Goal: Information Seeking & Learning: Learn about a topic

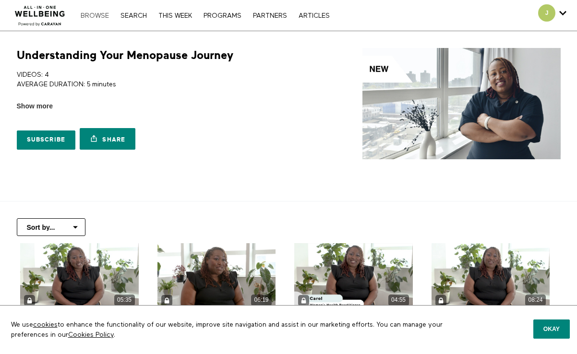
click at [91, 14] on link "Browse" at bounding box center [95, 15] width 38 height 7
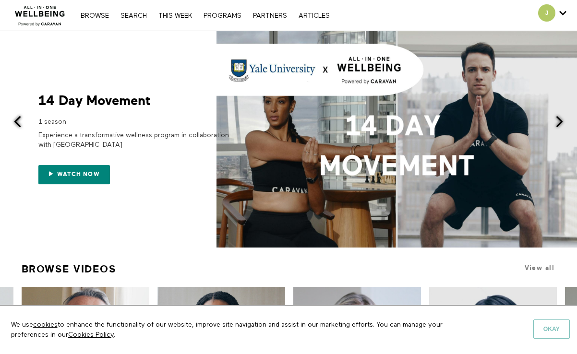
click at [559, 333] on button "Okay" at bounding box center [551, 329] width 36 height 19
click at [137, 20] on div "Browse Search THIS WEEK PROGRAMS PARTNERS ARTICLES Subscribe Account settings M…" at bounding box center [198, 15] width 396 height 31
click at [137, 15] on link "Search" at bounding box center [134, 15] width 36 height 7
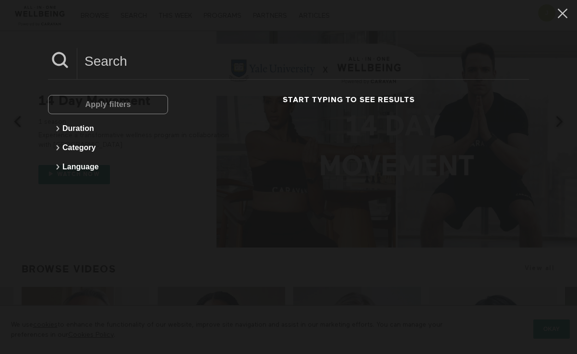
click at [149, 67] on input at bounding box center [303, 61] width 452 height 26
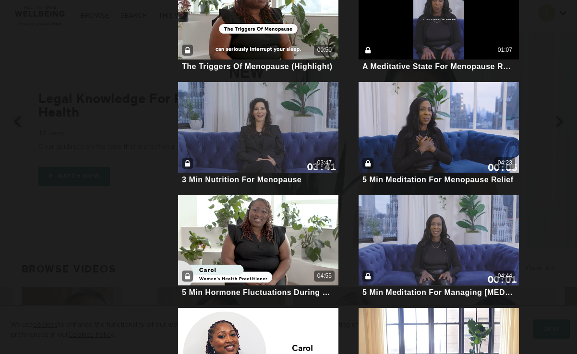
scroll to position [612, 0]
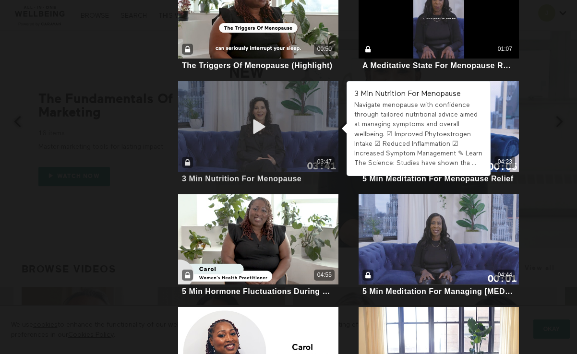
type input "menopause"
click at [291, 134] on div "03:47" at bounding box center [258, 126] width 161 height 90
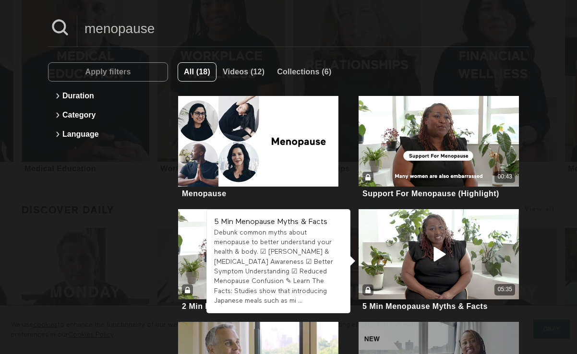
scroll to position [32, 0]
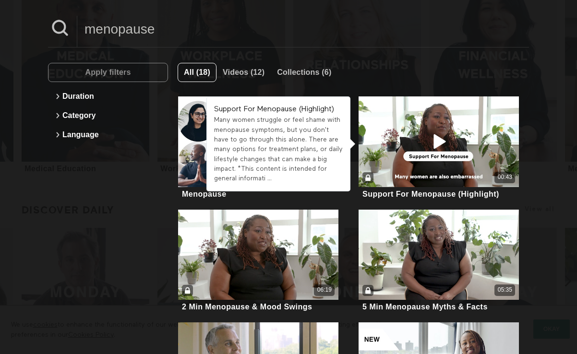
click at [280, 142] on div "Many women struggle or feel shame with menopause symptoms, but you don't have t…" at bounding box center [278, 149] width 129 height 68
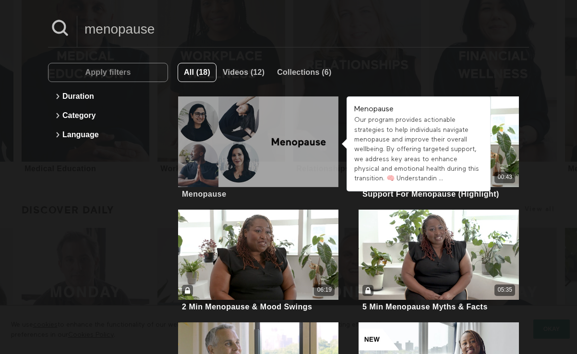
click at [192, 133] on div at bounding box center [258, 141] width 161 height 90
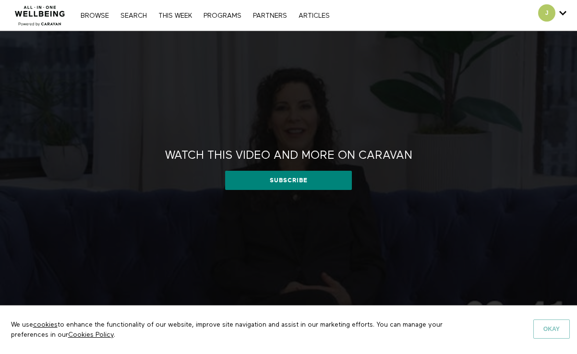
click at [561, 326] on button "Okay" at bounding box center [551, 329] width 36 height 19
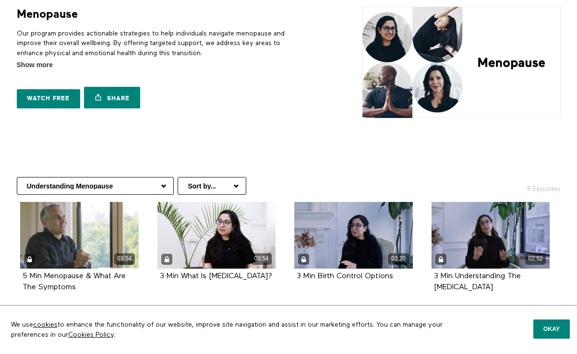
scroll to position [42, 0]
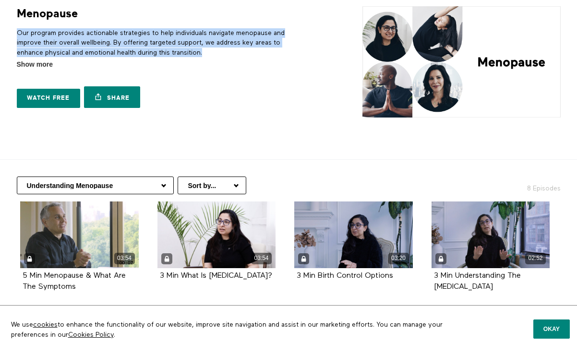
drag, startPoint x: 237, startPoint y: 49, endPoint x: 12, endPoint y: 34, distance: 225.2
click at [12, 34] on div "Menopause 4 Seasons Our program provides actionable strategies to help individu…" at bounding box center [148, 59] width 274 height 107
copy p "Our program provides actionable strategies to help individuals navigate menopau…"
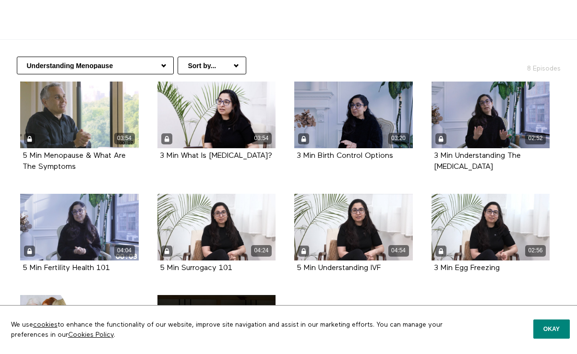
scroll to position [158, 0]
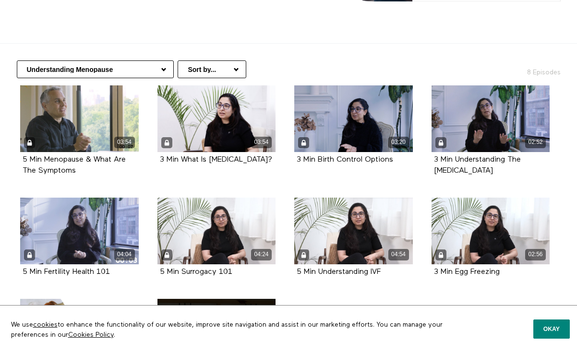
click at [123, 77] on select "Understanding Menopause Nutrition For Menopause Support Mindfulness Techniques …" at bounding box center [95, 69] width 157 height 18
select select "[URL][DOMAIN_NAME]"
click at [17, 60] on select "Understanding Menopause Nutrition For Menopause Support Mindfulness Techniques …" at bounding box center [95, 69] width 157 height 18
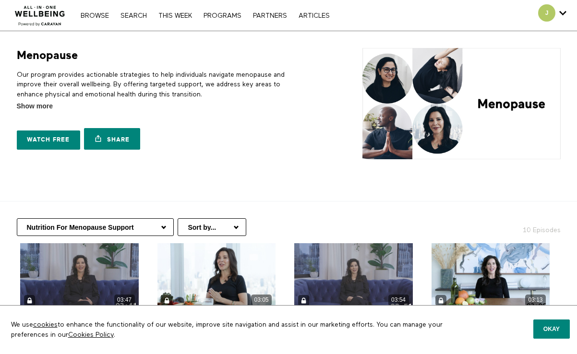
click at [132, 228] on select "Understanding Menopause Nutrition For Menopause Support Mindfulness Techniques …" at bounding box center [95, 227] width 157 height 18
click at [139, 230] on select "Understanding Menopause Nutrition For Menopause Support Mindfulness Techniques …" at bounding box center [95, 227] width 157 height 18
select select "[URL][DOMAIN_NAME]"
click at [17, 218] on select "Understanding Menopause Nutrition For Menopause Support Mindfulness Techniques …" at bounding box center [95, 227] width 157 height 18
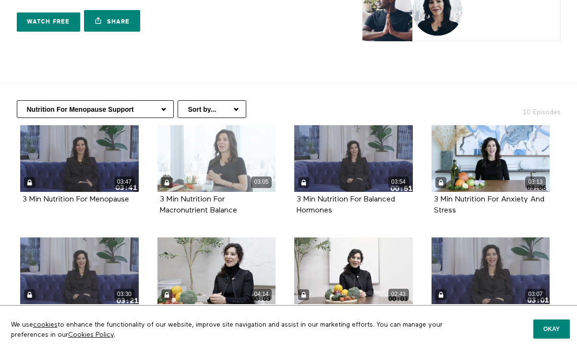
scroll to position [132, 0]
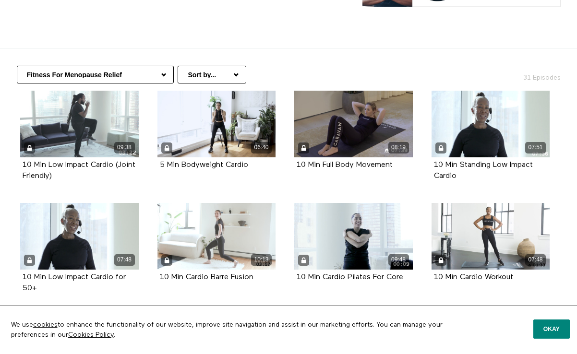
scroll to position [158, 0]
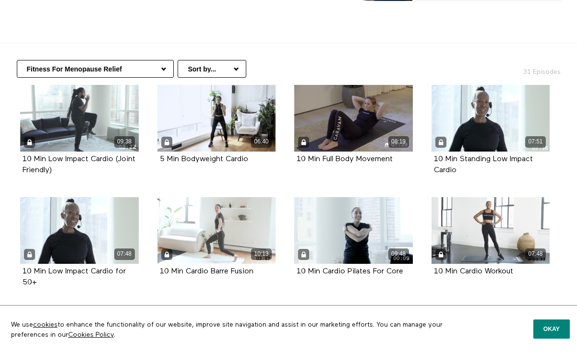
click at [132, 72] on select "Understanding Menopause Nutrition For Menopause Support Mindfulness Techniques …" at bounding box center [95, 69] width 157 height 18
select select "https://app.allinonewellbeing.com/care-management-menopause/season:3"
click at [17, 60] on select "Understanding Menopause Nutrition For Menopause Support Mindfulness Techniques …" at bounding box center [95, 69] width 157 height 18
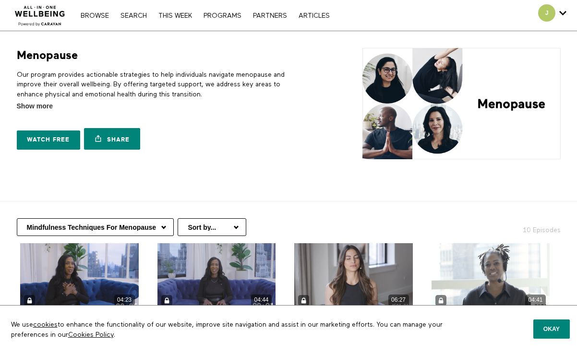
drag, startPoint x: 210, startPoint y: 94, endPoint x: 60, endPoint y: 43, distance: 158.2
click at [11, 50] on div "Menopause 4 Seasons Our program provides actionable strategies to help individu…" at bounding box center [148, 101] width 274 height 107
